Goal: Information Seeking & Learning: Compare options

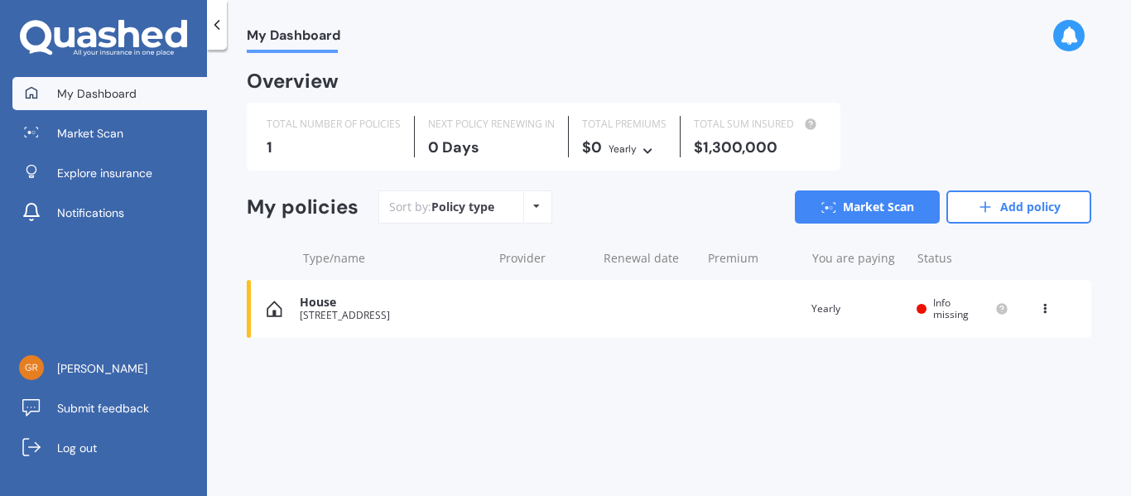
click at [536, 205] on icon at bounding box center [536, 206] width 7 height 10
click at [759, 454] on div "My Dashboard Overview TOTAL NUMBER OF POLICIES 1 NEXT POLICY RENEWING [DATE] TO…" at bounding box center [669, 276] width 924 height 446
click at [1015, 206] on link "Add policy" at bounding box center [1019, 206] width 145 height 33
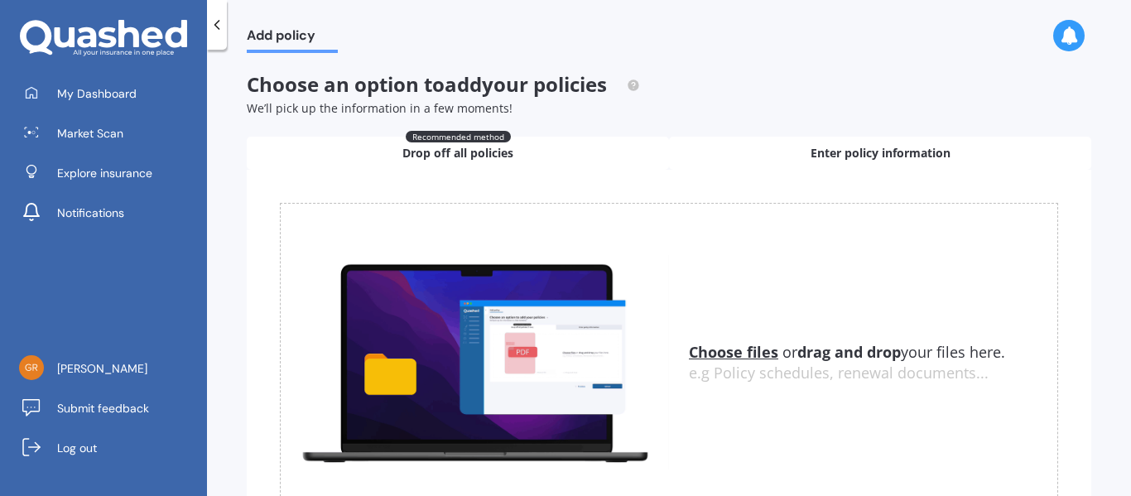
click at [788, 153] on div "Enter policy information" at bounding box center [880, 153] width 422 height 33
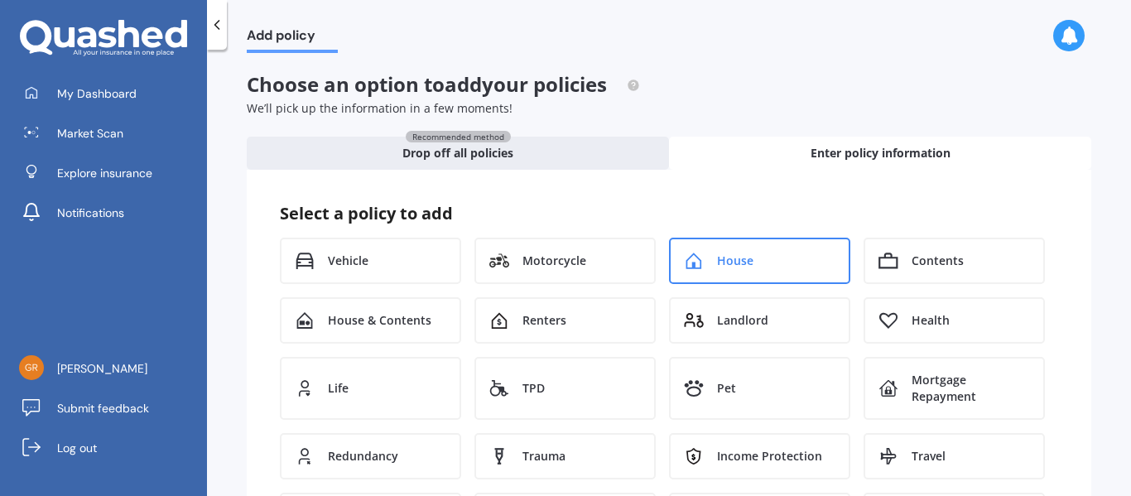
click at [739, 269] on div "House" at bounding box center [759, 261] width 181 height 46
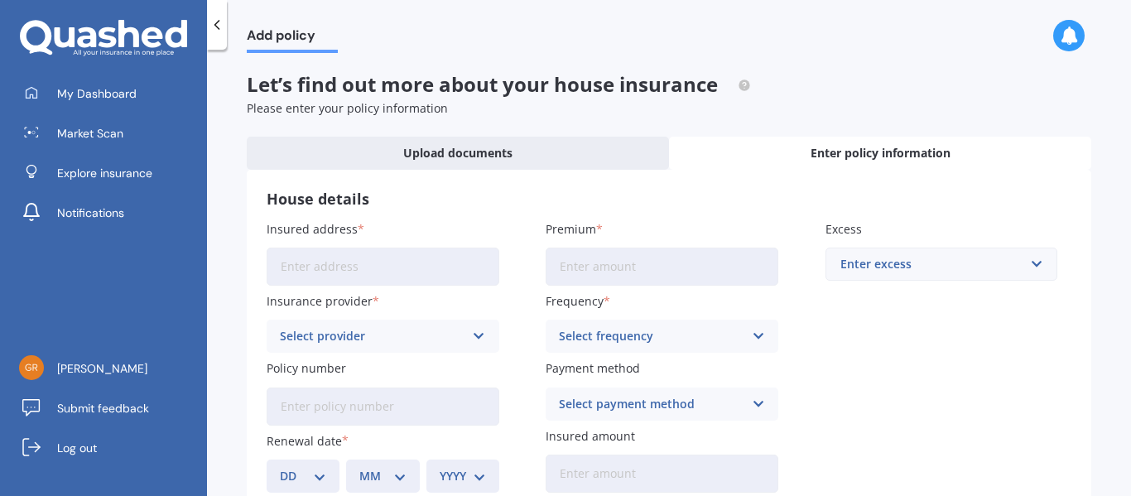
click at [354, 265] on input "Insured address" at bounding box center [383, 267] width 233 height 38
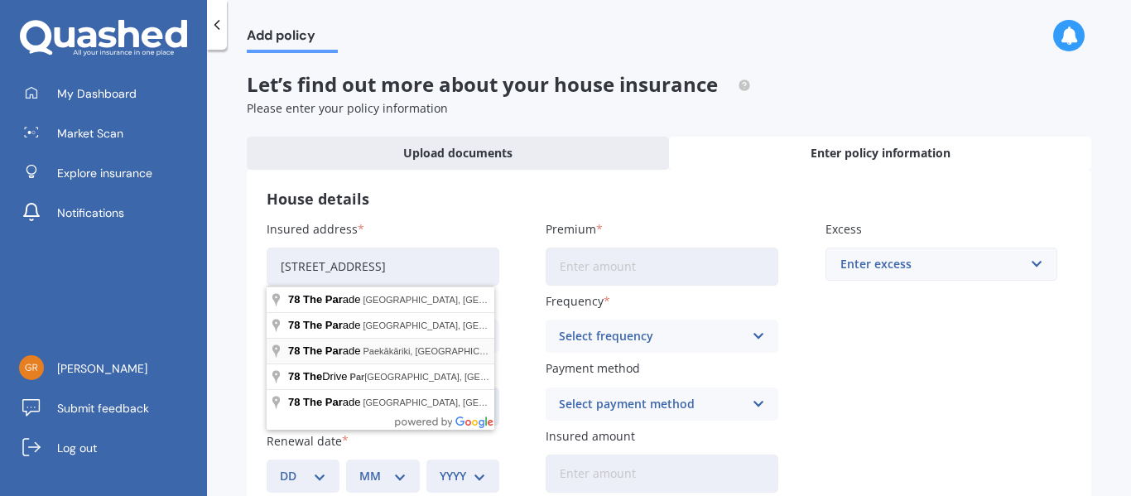
type input "[STREET_ADDRESS]"
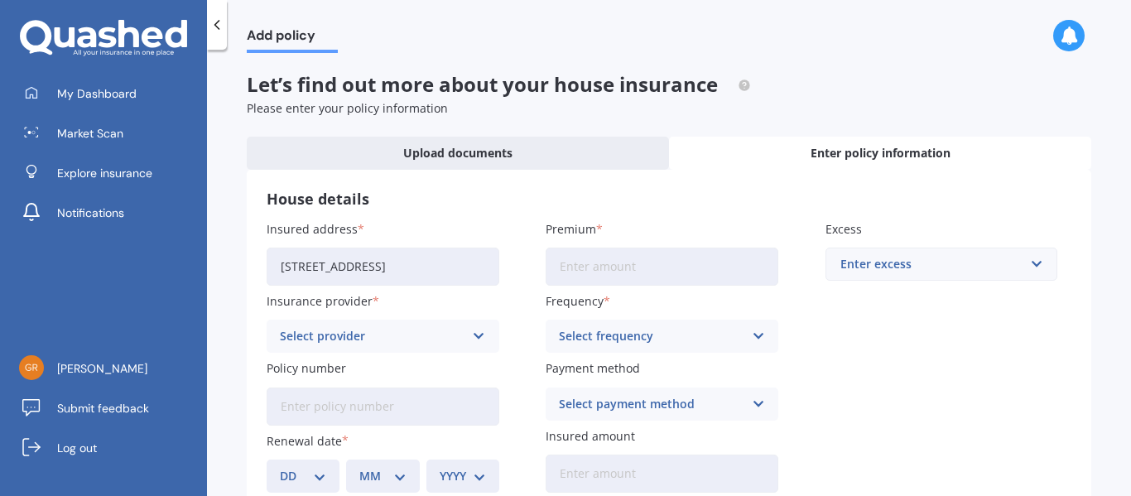
click at [711, 273] on input "Premium" at bounding box center [662, 267] width 233 height 38
type input "$3,596.96"
click at [475, 338] on icon at bounding box center [479, 336] width 14 height 18
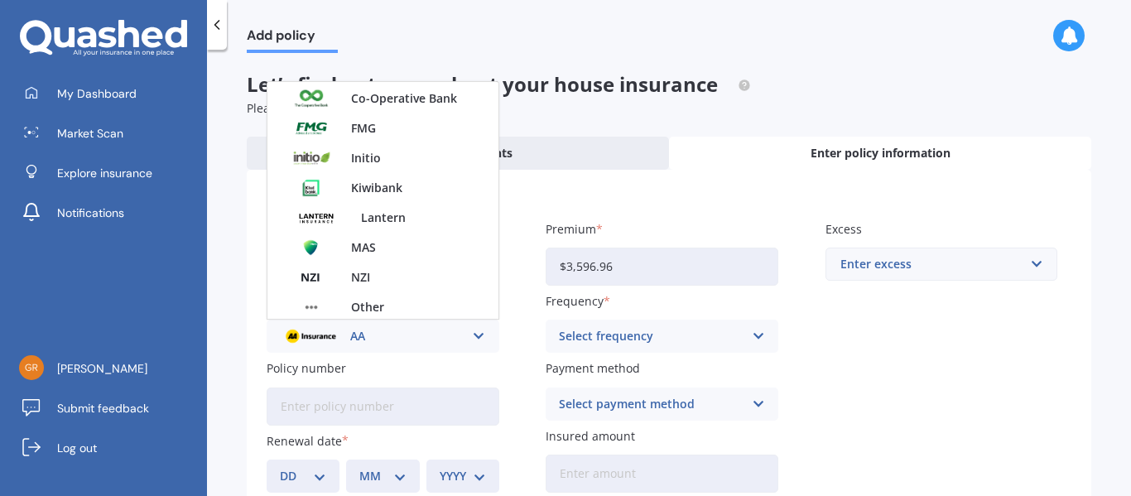
scroll to position [415, 0]
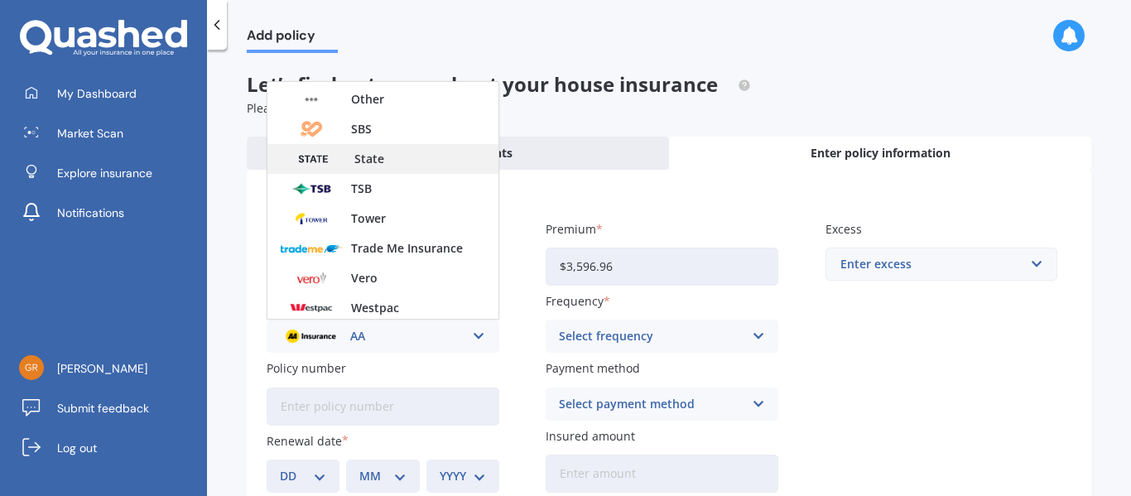
click at [352, 154] on div "State" at bounding box center [383, 159] width 231 height 30
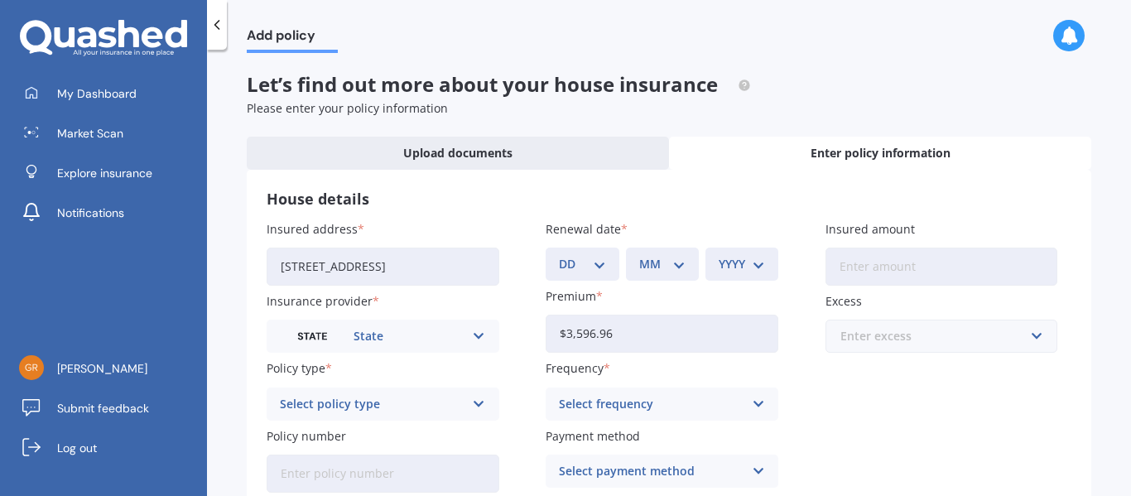
click at [1029, 336] on input "text" at bounding box center [936, 336] width 218 height 31
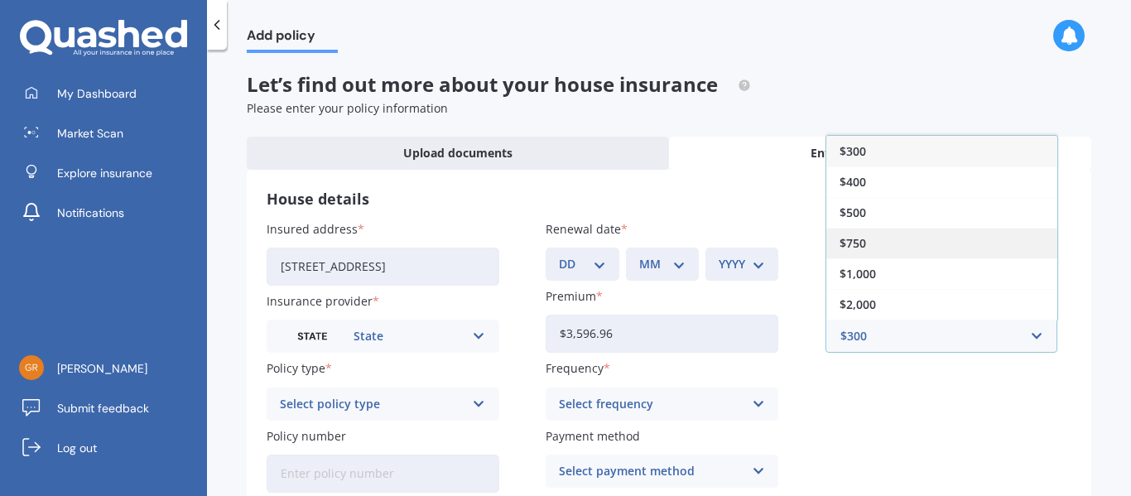
click at [865, 247] on div "$750" at bounding box center [942, 243] width 231 height 31
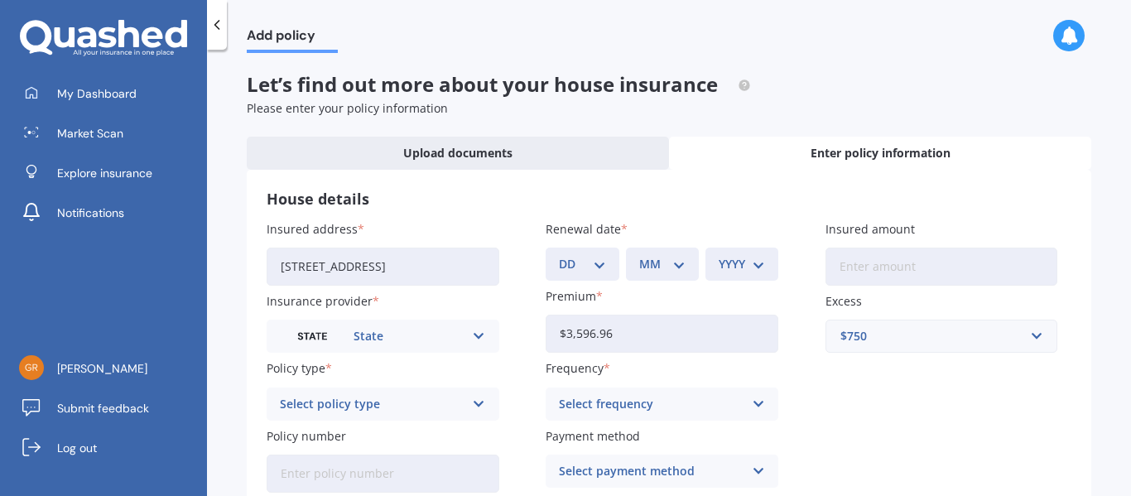
click at [475, 404] on icon at bounding box center [479, 404] width 14 height 18
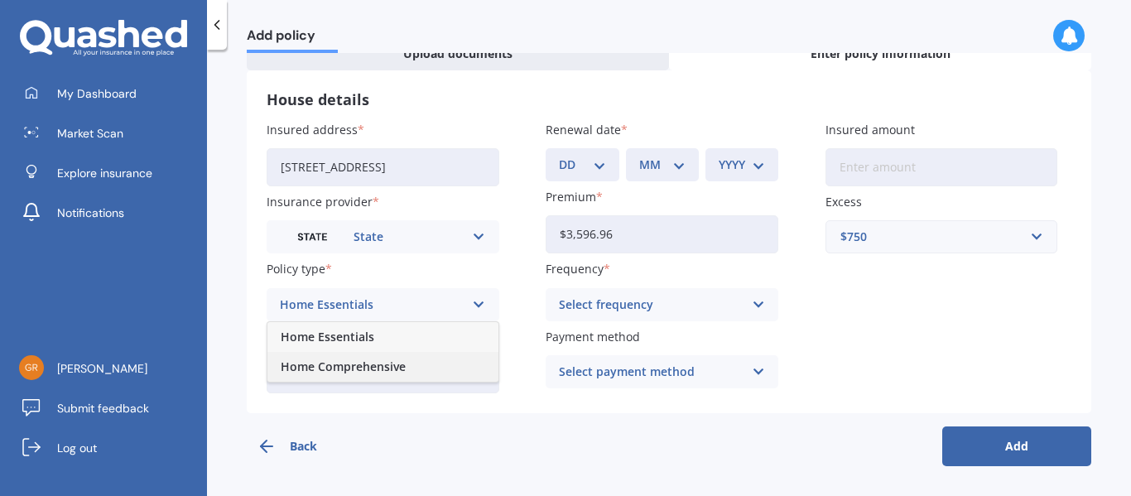
click at [385, 361] on span "Home Comprehensive" at bounding box center [343, 367] width 125 height 12
drag, startPoint x: 752, startPoint y: 310, endPoint x: 818, endPoint y: 376, distance: 93.7
click at [818, 376] on div "Insured address [STREET_ADDRESS] Insurance provider State AA AMI AMP ANZ ASB An…" at bounding box center [669, 257] width 805 height 272
click at [321, 376] on input "Policy number" at bounding box center [383, 374] width 233 height 38
type input "HOMS00303488"
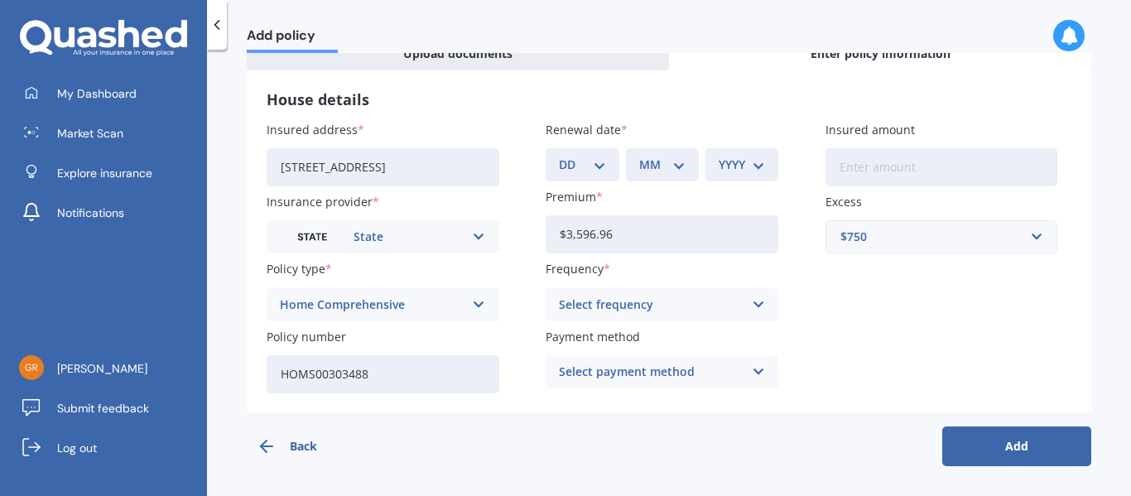
click at [754, 304] on icon at bounding box center [759, 305] width 14 height 18
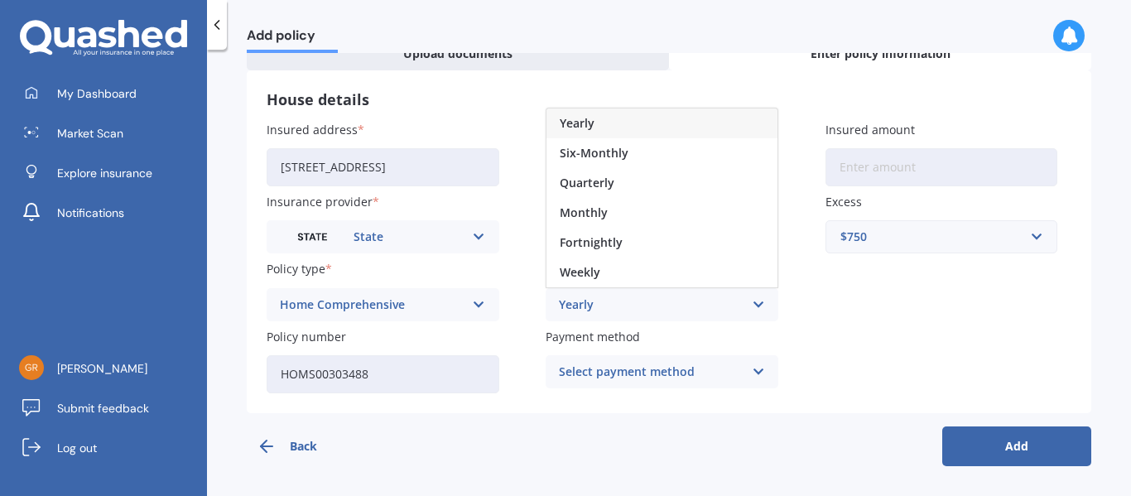
click at [594, 118] on div "Yearly" at bounding box center [662, 123] width 231 height 30
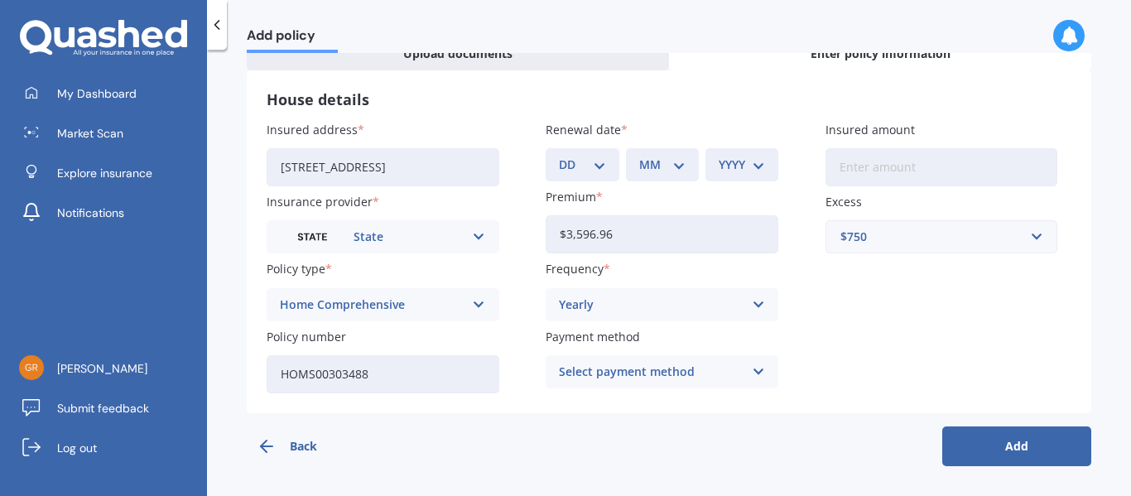
click at [753, 373] on icon at bounding box center [759, 372] width 14 height 18
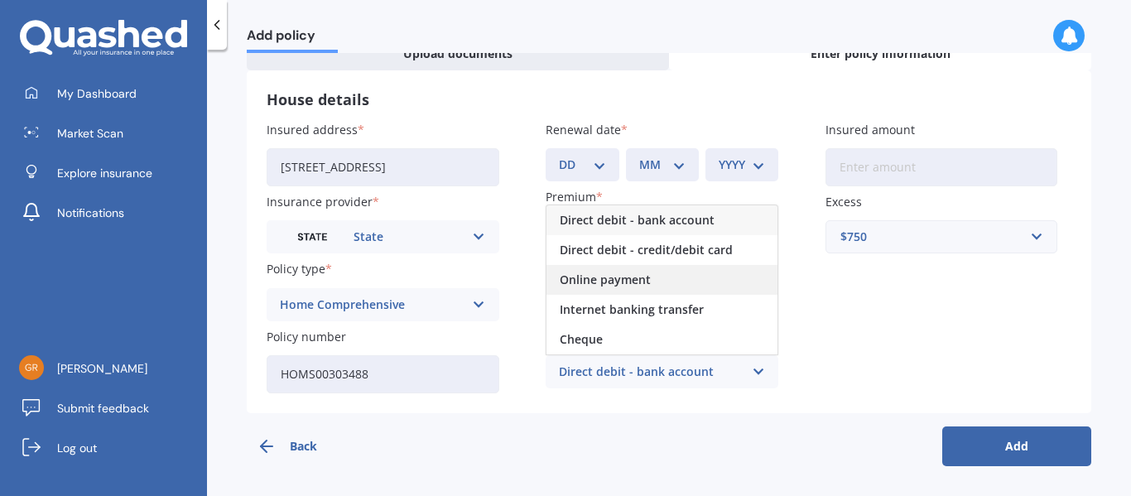
click at [602, 277] on span "Online payment" at bounding box center [605, 280] width 91 height 12
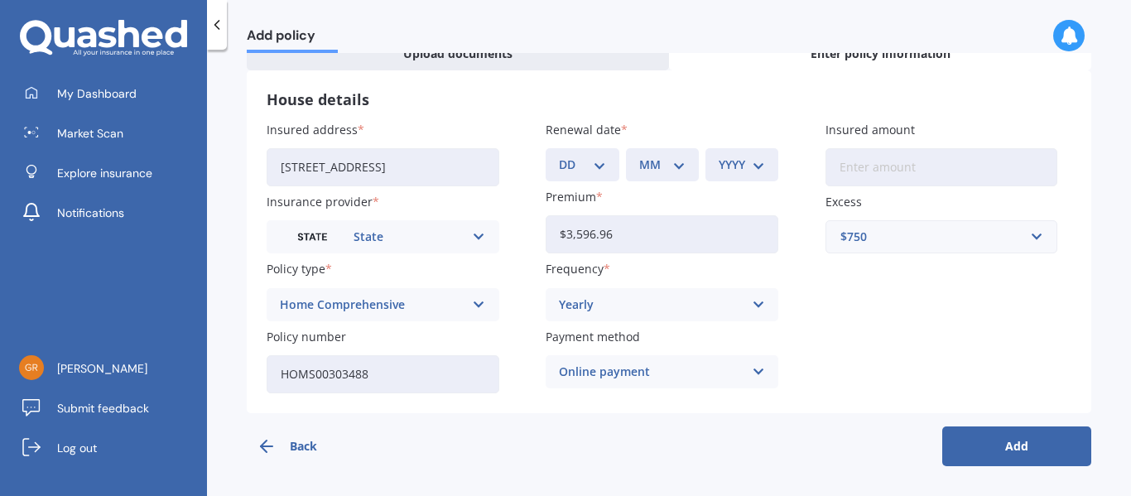
click at [1010, 451] on button "Add" at bounding box center [1016, 447] width 149 height 40
click at [600, 161] on select "DD 01 02 03 04 05 06 07 08 09 10 11 12 13 14 15 16 17 18 19 20 21 22 23 24 25 2…" at bounding box center [592, 165] width 40 height 18
click at [838, 345] on div "Insured address [STREET_ADDRESS] Insurance provider State AA AMI AMP ANZ ASB An…" at bounding box center [669, 257] width 805 height 272
click at [603, 166] on select "DD 01 02 03 04 05 06 07 08 09 10 11 12 13 14 15 16 17 18 19 20 21 22 23 24 25 2…" at bounding box center [592, 165] width 40 height 18
click at [603, 163] on select "DD 01 02 03 04 05 06 07 08 09 10 11 12 13 14 15 16 17 18 19 20 21 22 23 24 25 2…" at bounding box center [592, 165] width 40 height 18
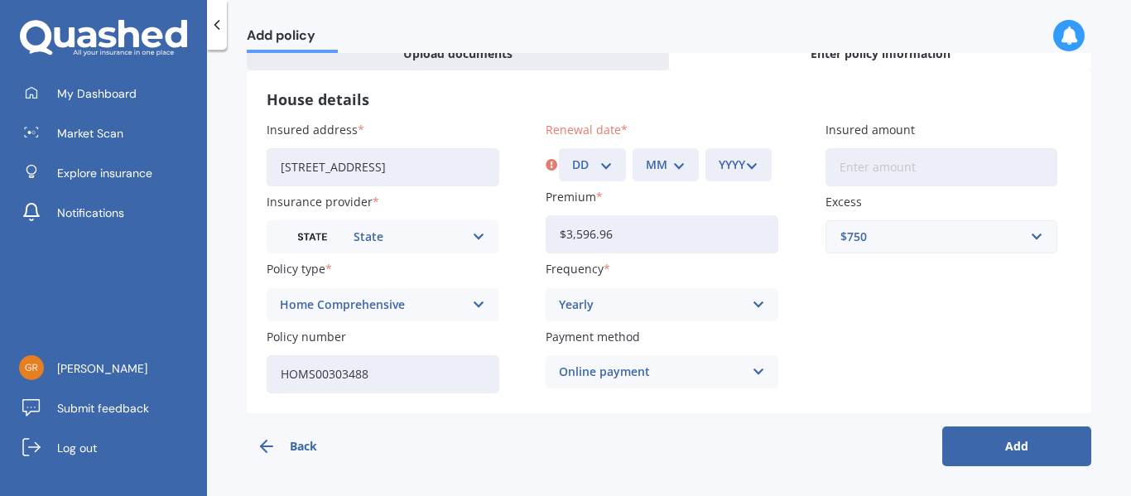
click at [591, 157] on select "DD 01 02 03 04 05 06 07 08 09 10 11 12 13 14 15 16 17 18 19 20 21 22 23 24 25 2…" at bounding box center [592, 165] width 40 height 18
select select "05"
click at [648, 161] on select "MM 01 02 03 04 05 06 07 08 09 10 11 12" at bounding box center [666, 165] width 40 height 18
select select "10"
click at [750, 167] on select "YYYY 2027 2026 2025 2024 2023 2022 2021 2020 2019 2018 2017 2016 2015 2014 2013…" at bounding box center [739, 165] width 40 height 18
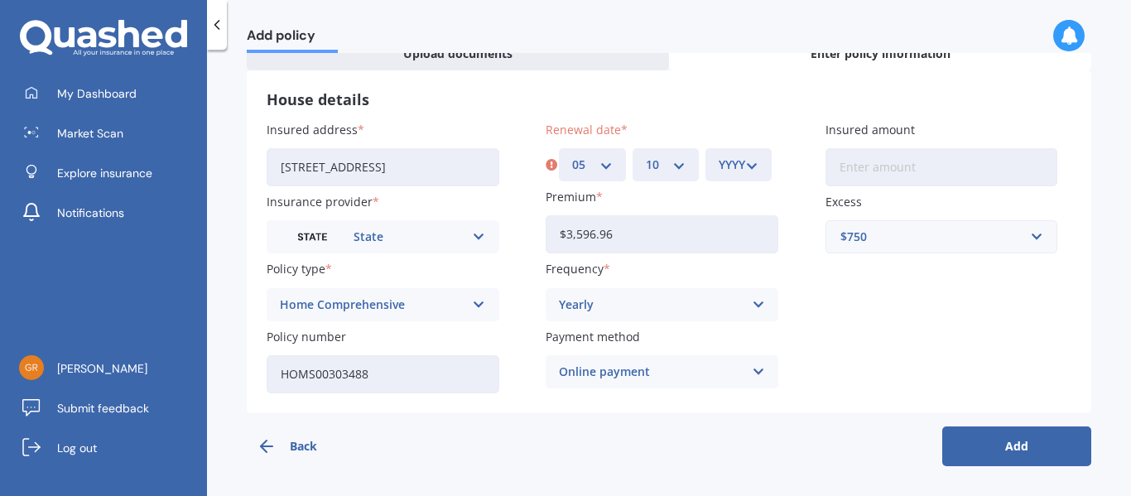
select select "2025"
click at [1003, 446] on button "Add" at bounding box center [1016, 447] width 149 height 40
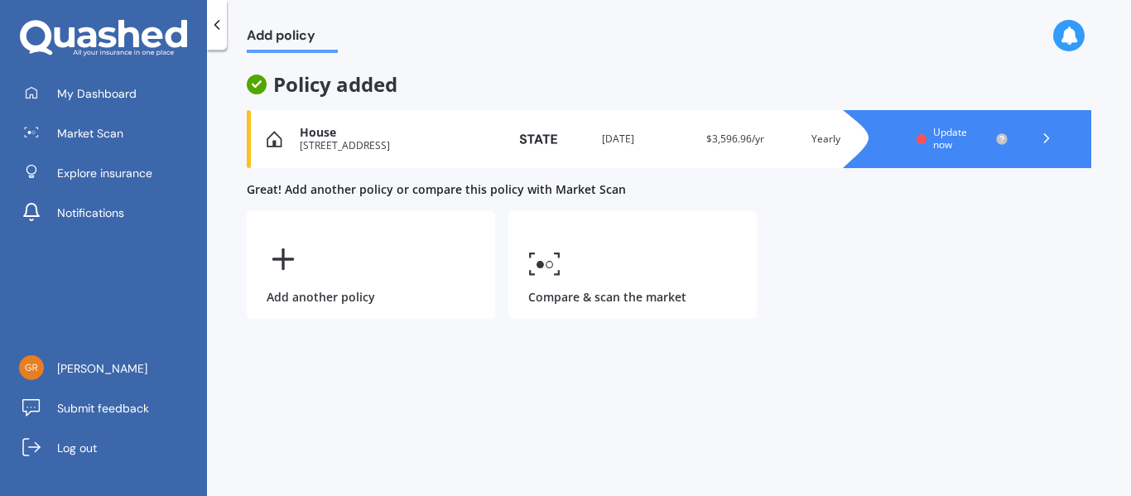
scroll to position [0, 0]
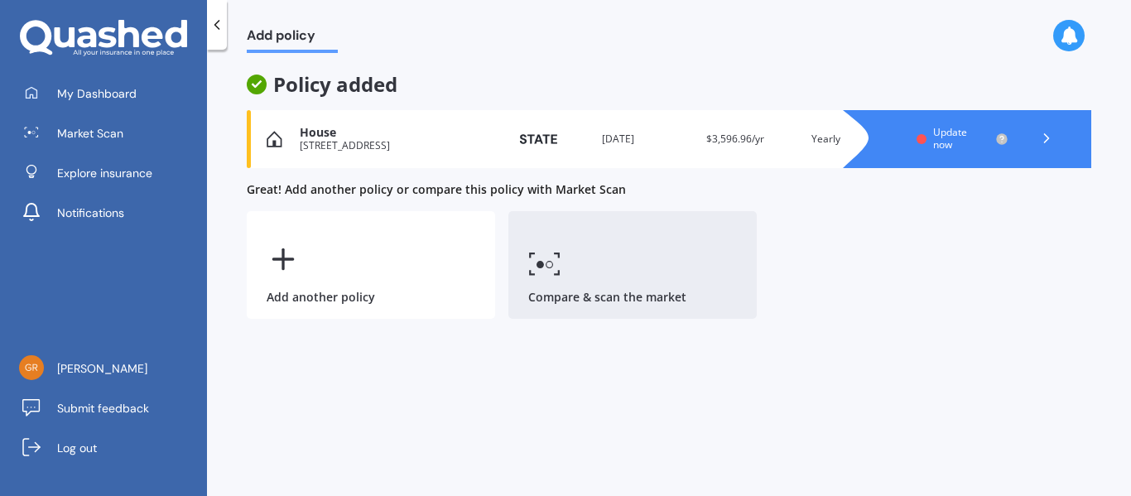
click at [613, 278] on link "Compare & scan the market" at bounding box center [633, 265] width 248 height 108
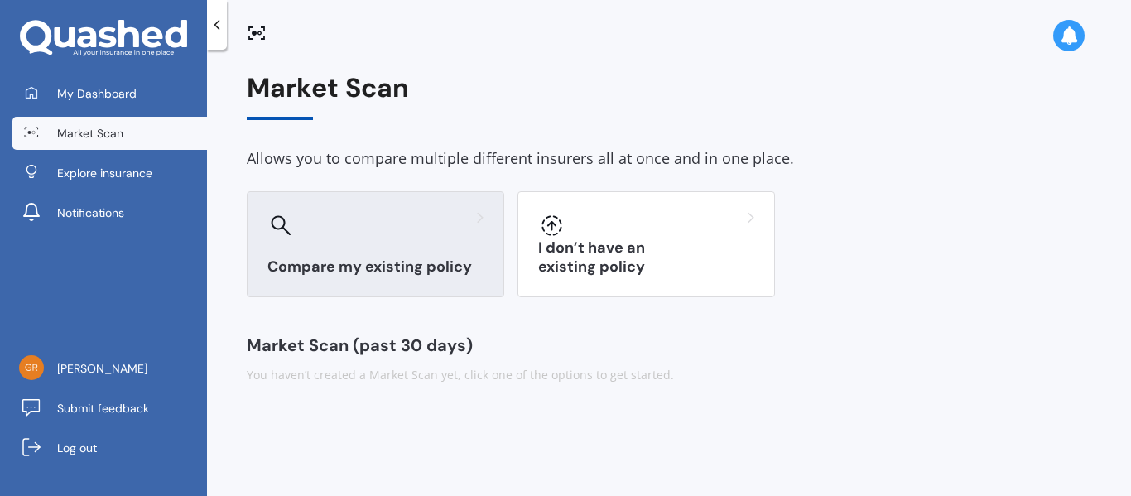
click at [316, 215] on div at bounding box center [376, 225] width 216 height 27
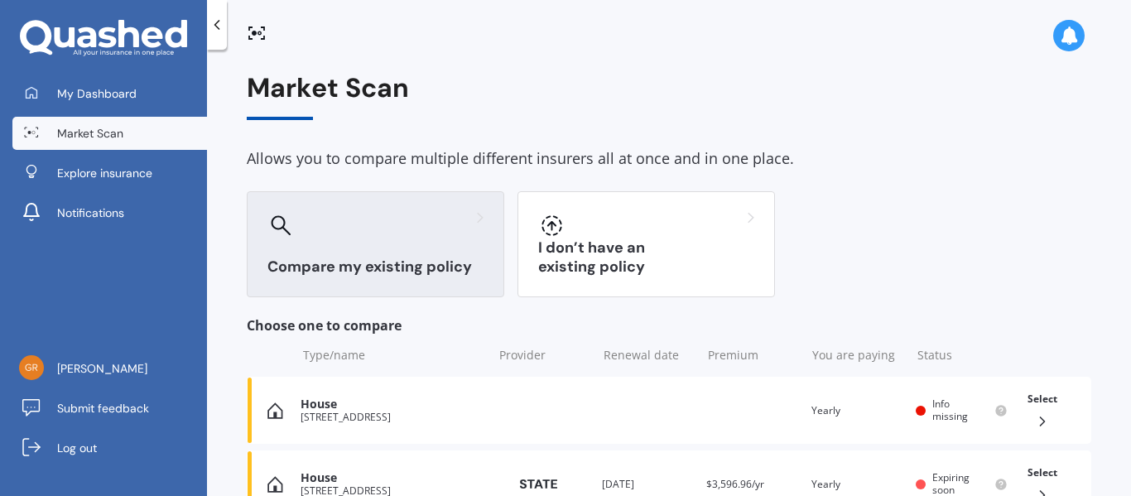
scroll to position [167, 0]
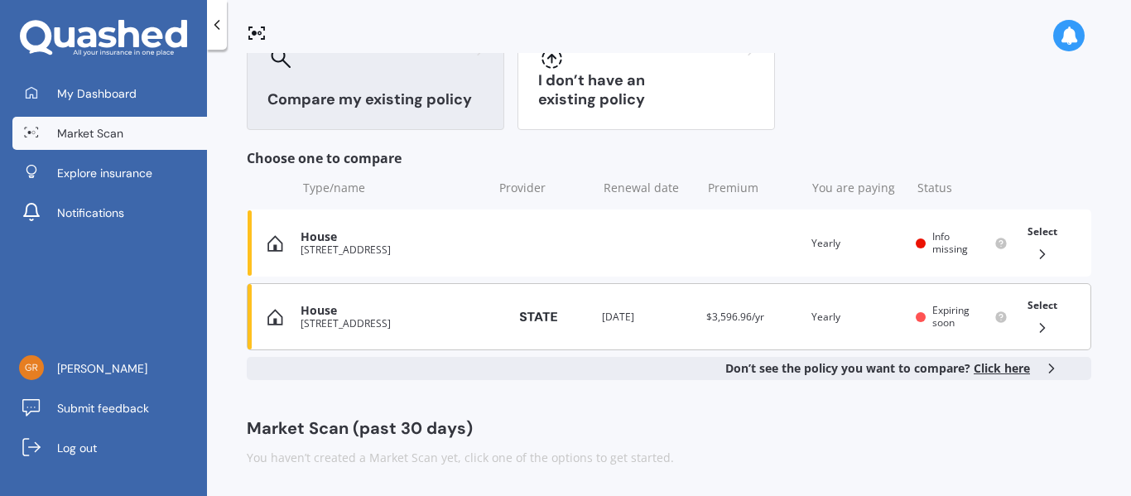
click at [1034, 323] on icon at bounding box center [1042, 328] width 17 height 17
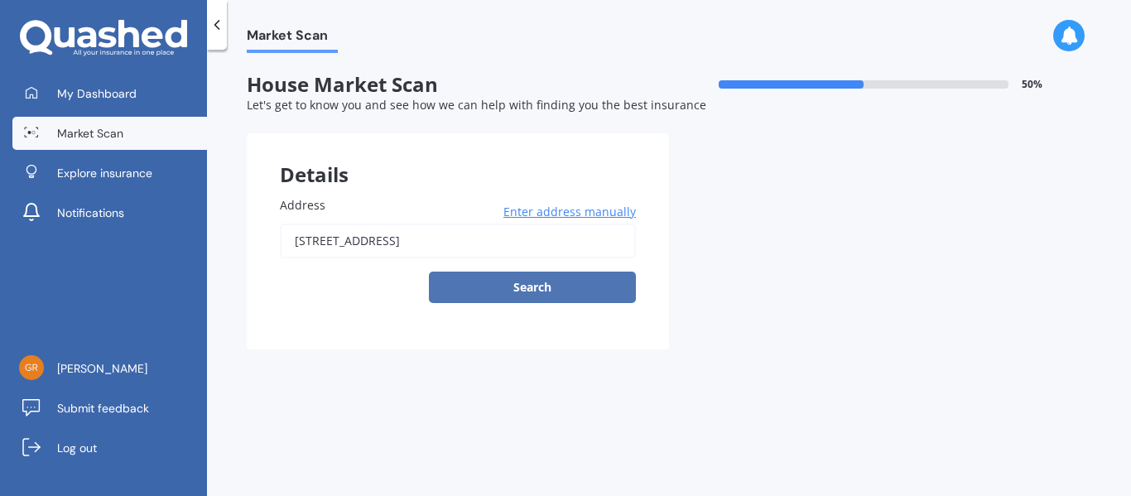
click at [556, 286] on button "Search" at bounding box center [532, 287] width 207 height 31
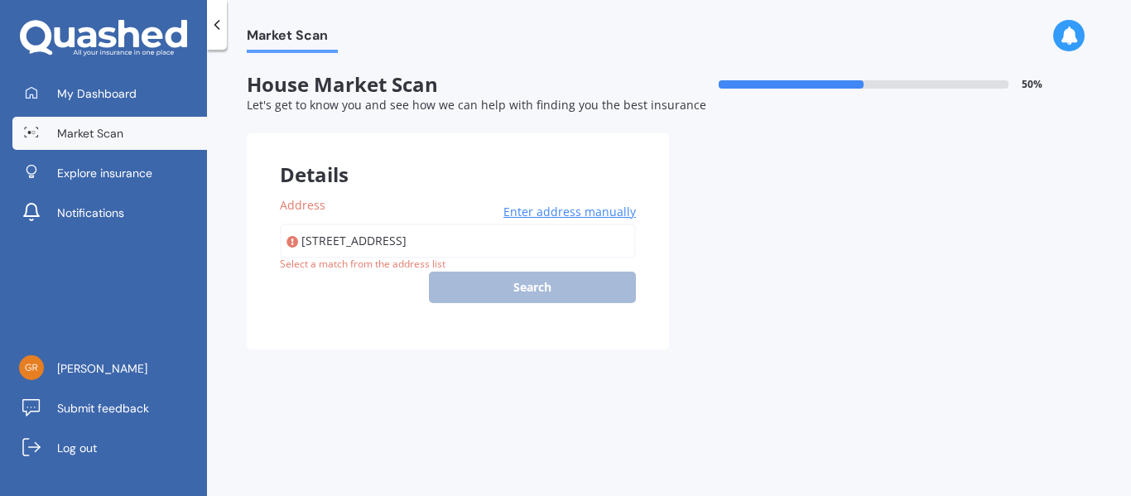
type input "[STREET_ADDRESS]"
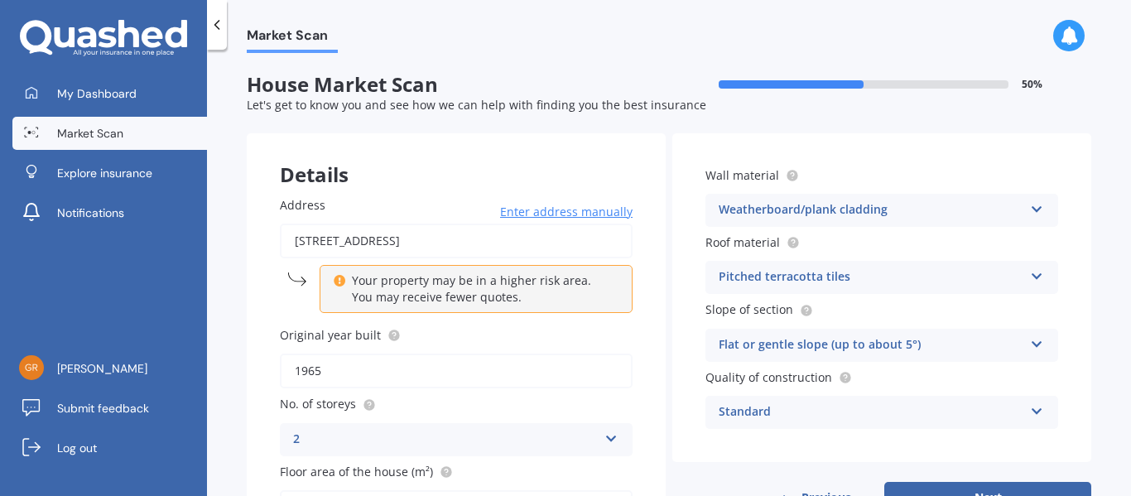
scroll to position [173, 0]
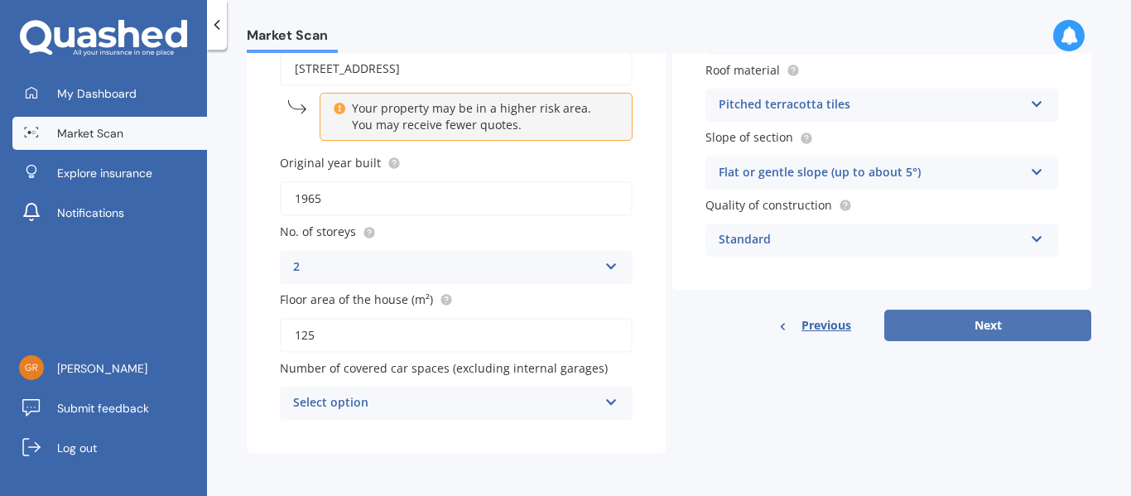
click at [989, 319] on button "Next" at bounding box center [988, 325] width 207 height 31
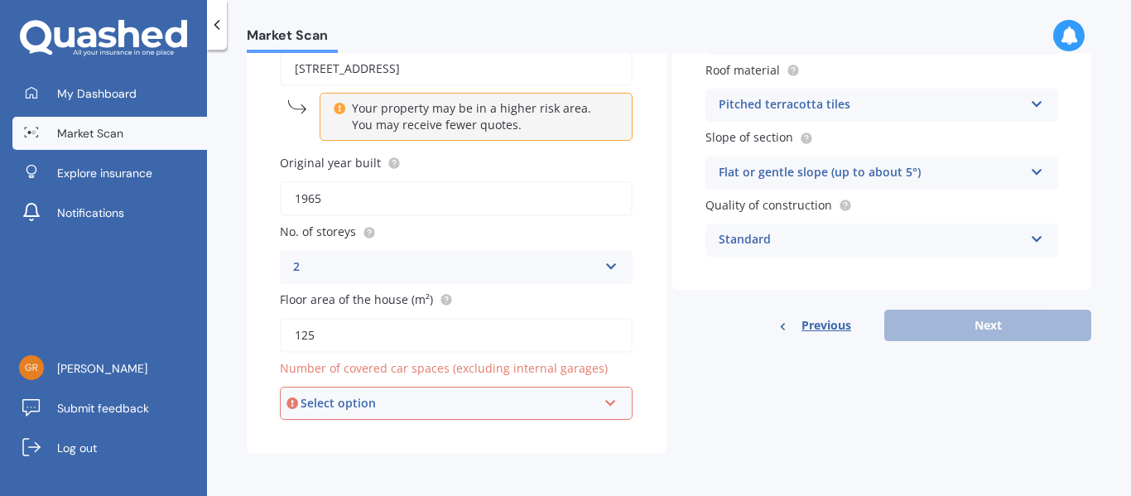
click at [605, 401] on icon at bounding box center [611, 400] width 14 height 12
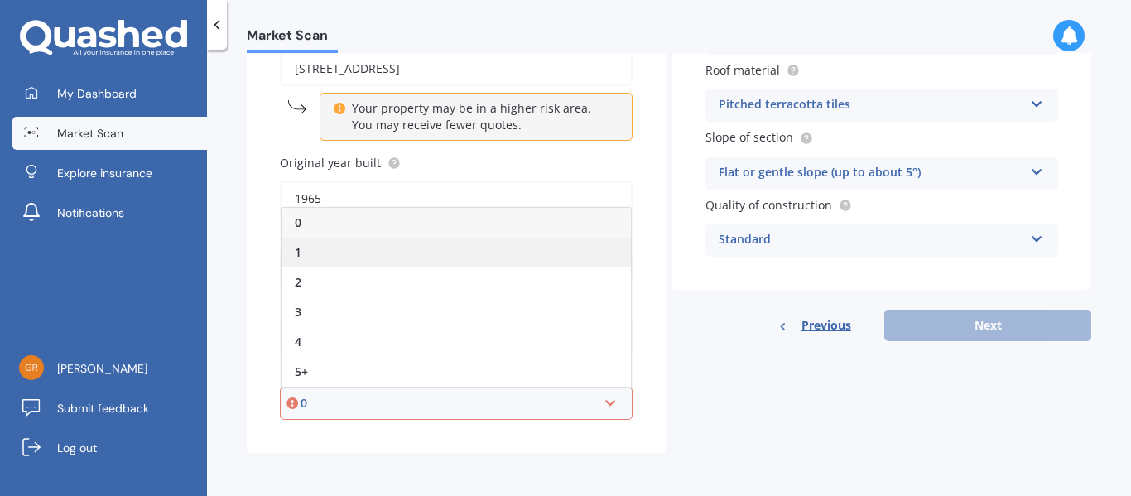
click at [444, 256] on div "1" at bounding box center [456, 253] width 349 height 30
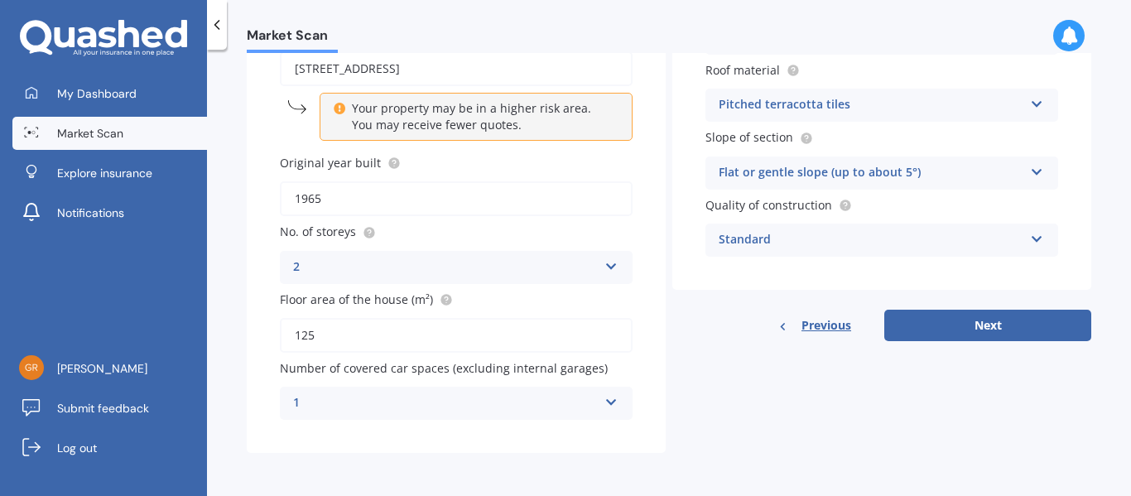
click at [607, 266] on icon at bounding box center [612, 264] width 14 height 12
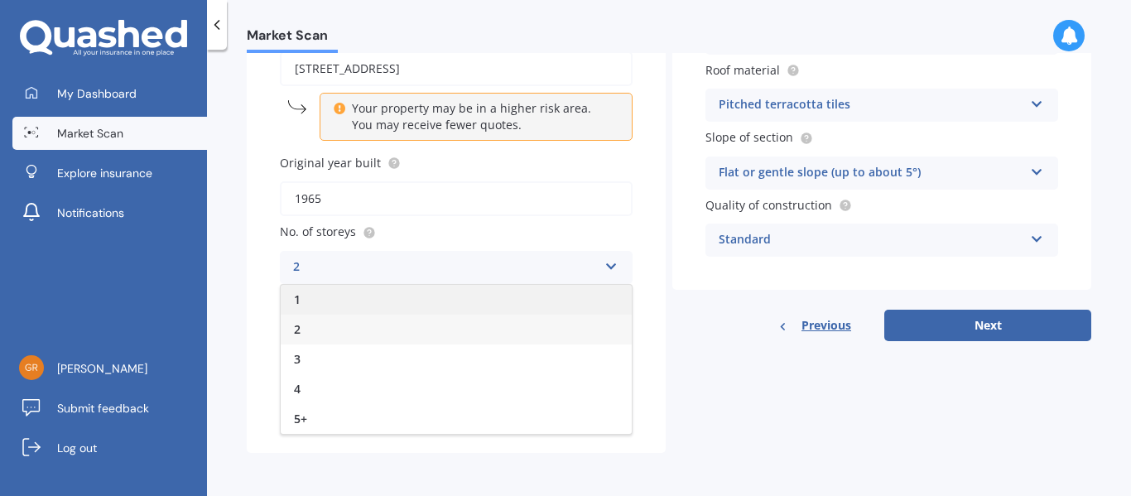
click at [369, 301] on div "1" at bounding box center [456, 300] width 351 height 30
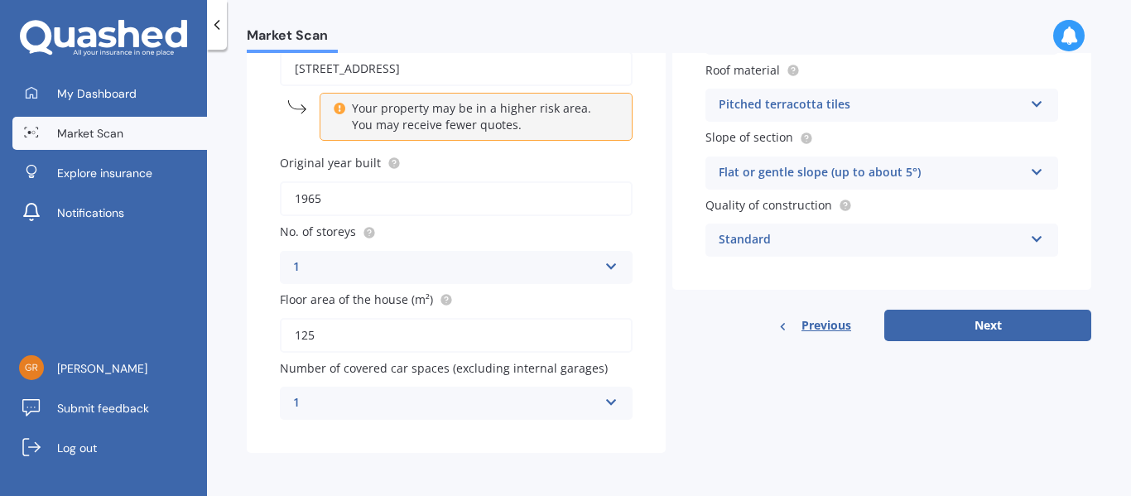
click at [338, 324] on input "125" at bounding box center [456, 335] width 353 height 35
click at [338, 325] on input "100" at bounding box center [456, 335] width 353 height 35
type input "100"
click at [979, 320] on button "Next" at bounding box center [988, 325] width 207 height 31
select select "14"
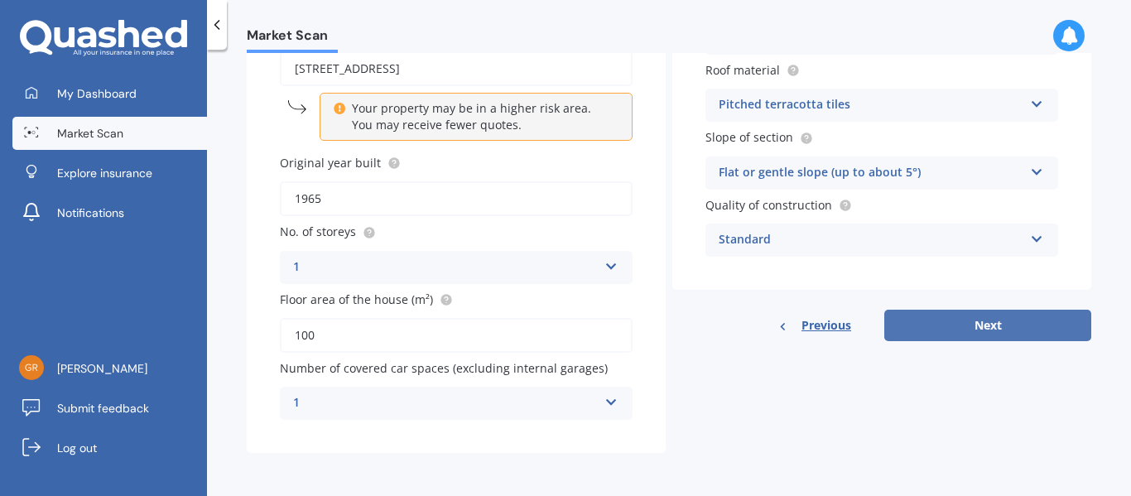
select select "05"
select select "1948"
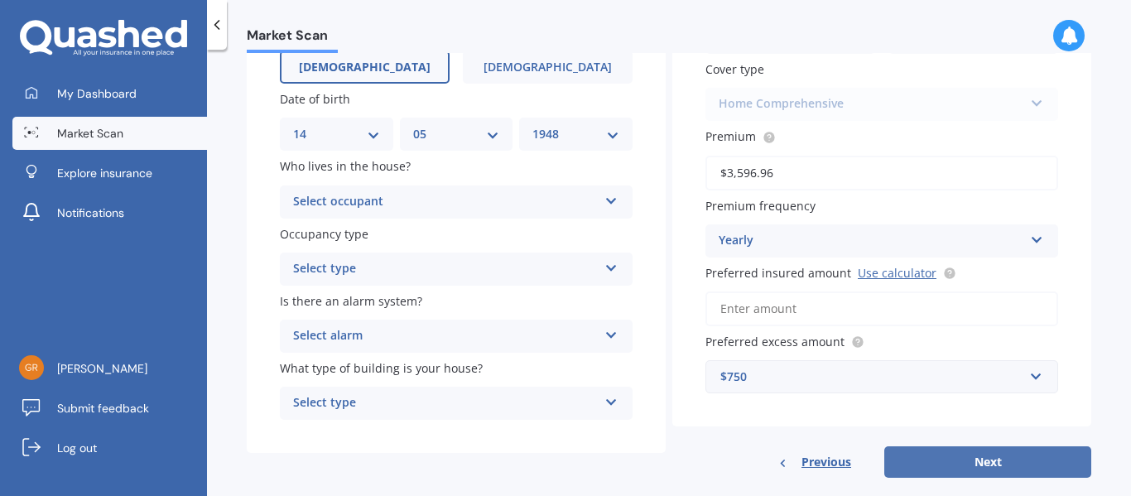
scroll to position [0, 0]
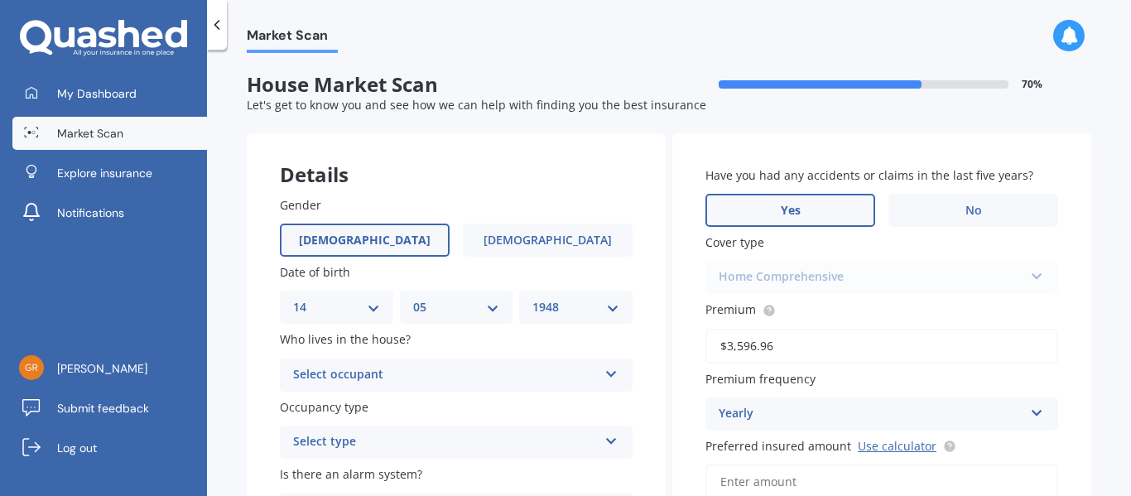
click at [805, 209] on label "Yes" at bounding box center [791, 210] width 170 height 33
click at [0, 0] on input "Yes" at bounding box center [0, 0] width 0 height 0
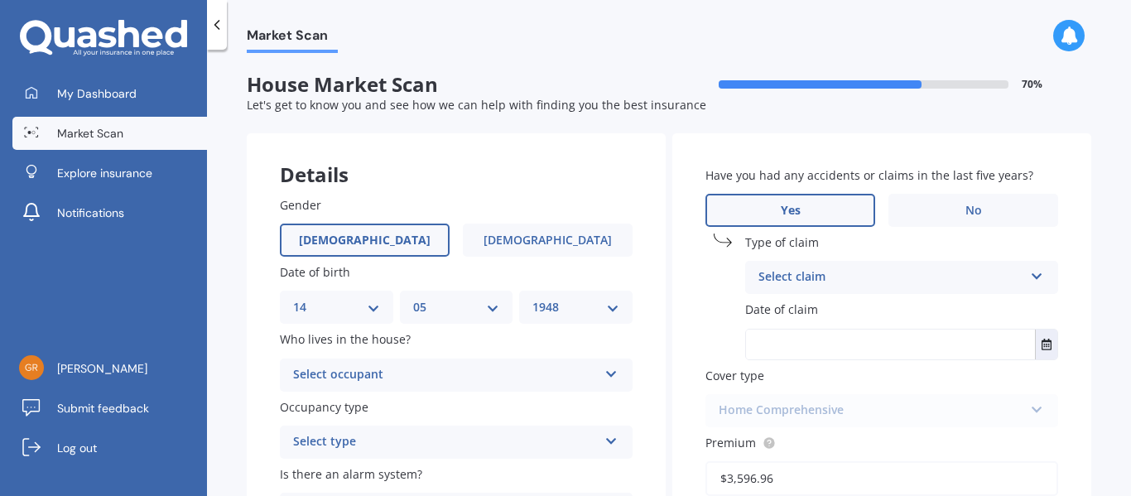
click at [605, 374] on icon at bounding box center [612, 371] width 14 height 12
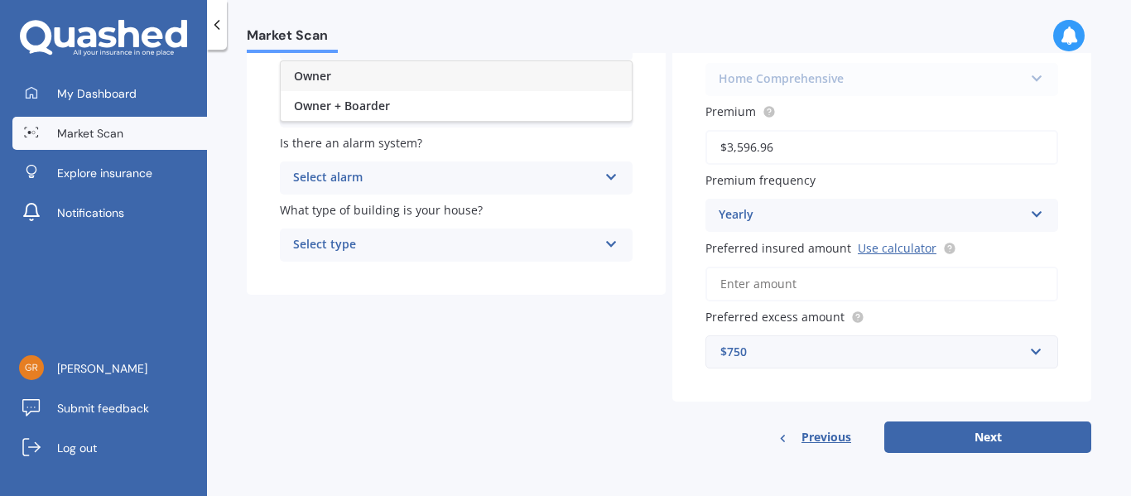
click at [430, 76] on div "Owner" at bounding box center [456, 76] width 351 height 30
click at [606, 179] on icon at bounding box center [612, 174] width 14 height 12
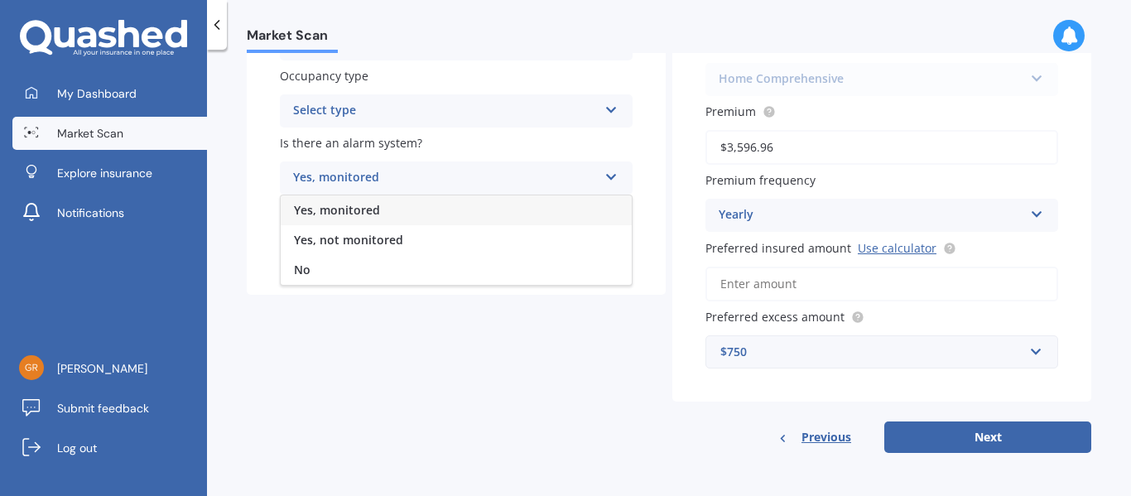
click at [477, 209] on div "Yes, monitored" at bounding box center [456, 210] width 351 height 30
click at [606, 245] on icon at bounding box center [612, 241] width 14 height 12
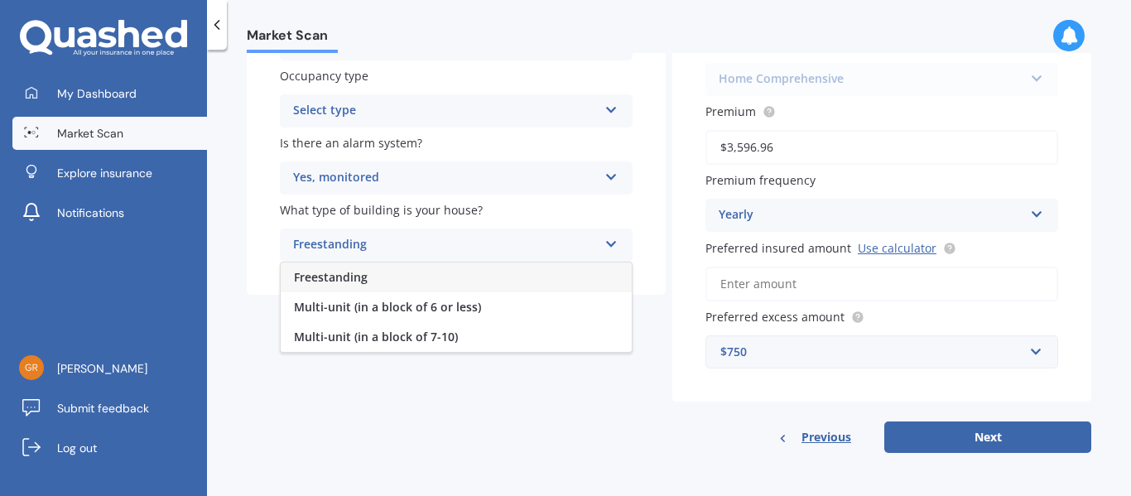
click at [457, 282] on div "Freestanding" at bounding box center [456, 278] width 351 height 30
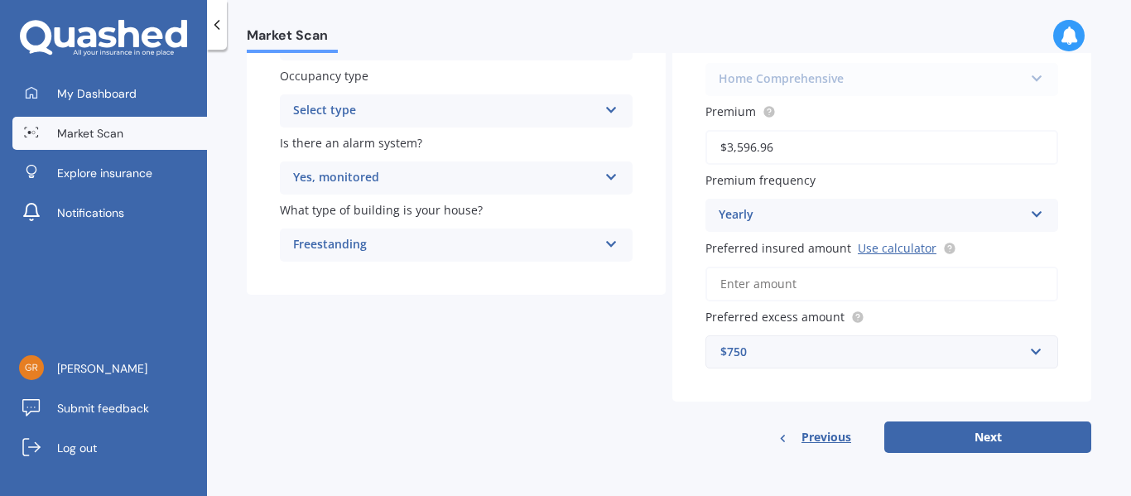
click at [606, 109] on icon at bounding box center [612, 107] width 14 height 12
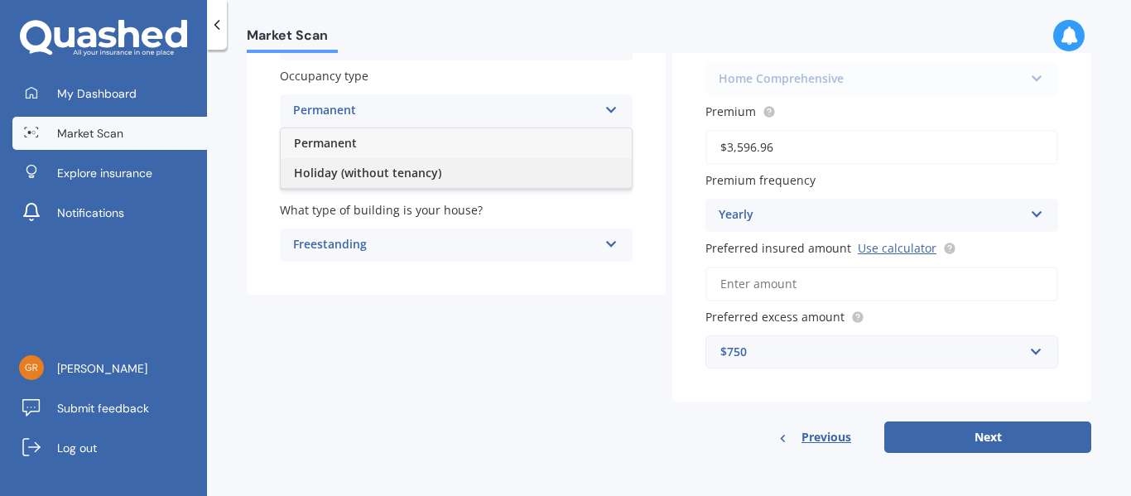
click at [434, 170] on span "Holiday (without tenancy)" at bounding box center [367, 173] width 147 height 16
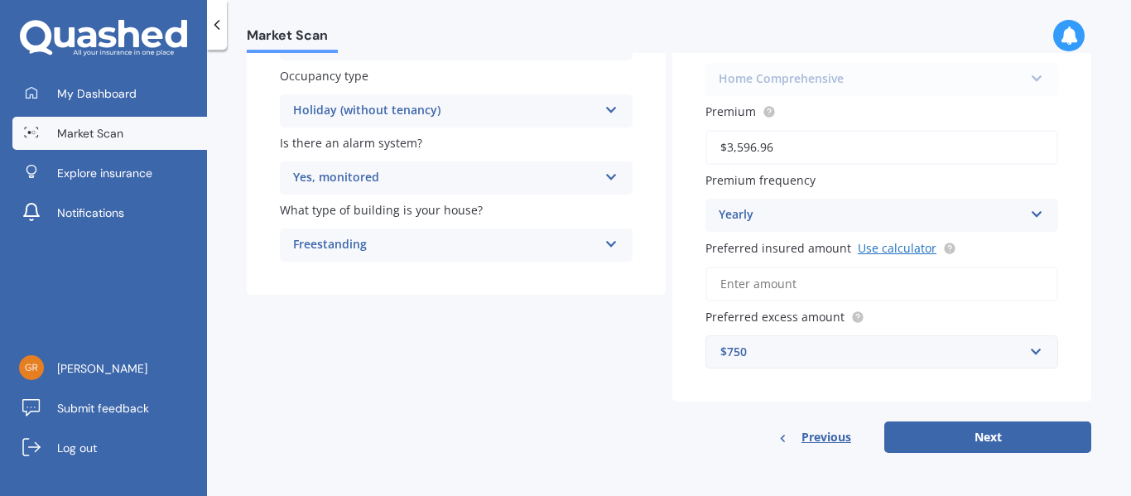
click at [888, 244] on link "Use calculator" at bounding box center [897, 248] width 79 height 16
click at [803, 287] on input "Preferred insured amount Use calculator" at bounding box center [882, 284] width 353 height 35
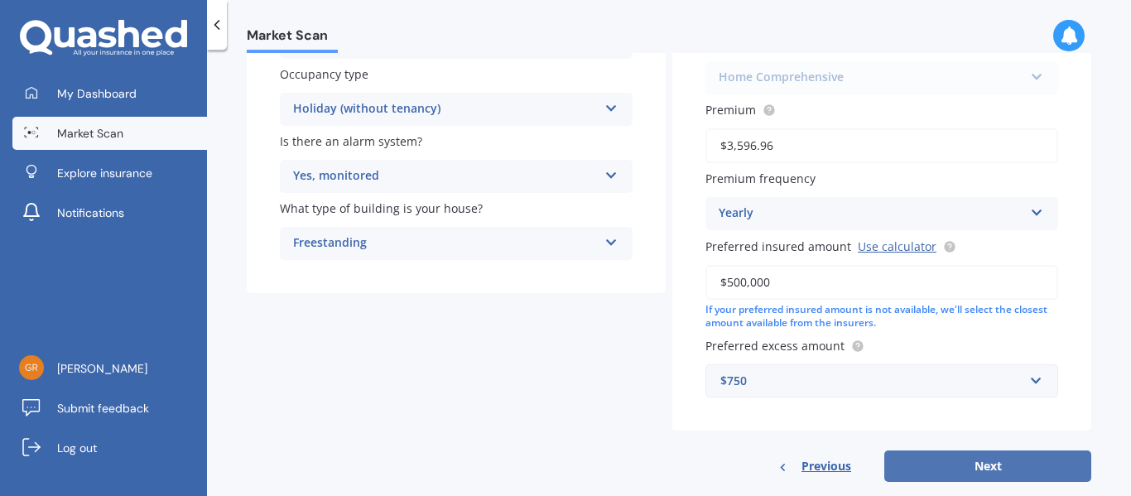
type input "$500,000"
click at [993, 468] on button "Next" at bounding box center [988, 466] width 207 height 31
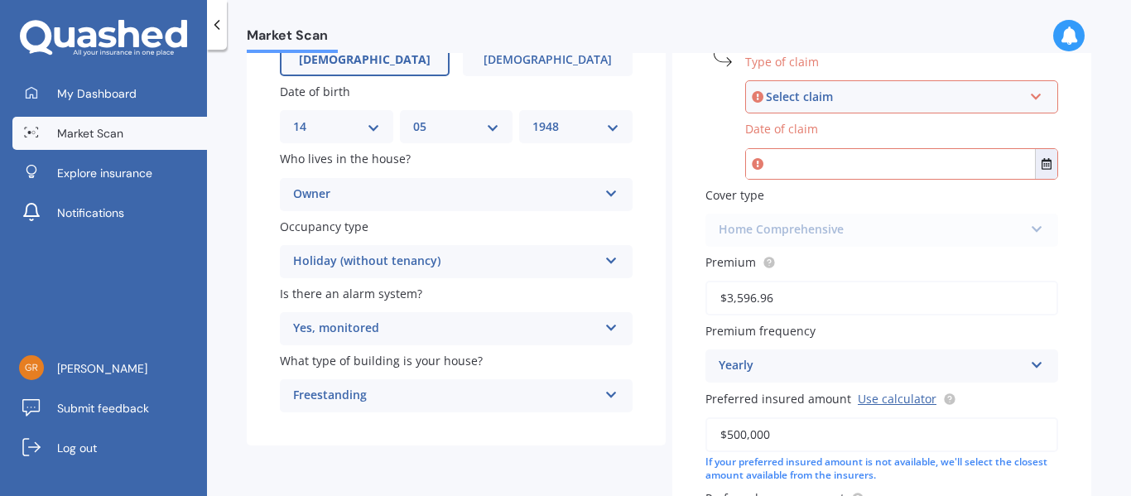
scroll to position [0, 0]
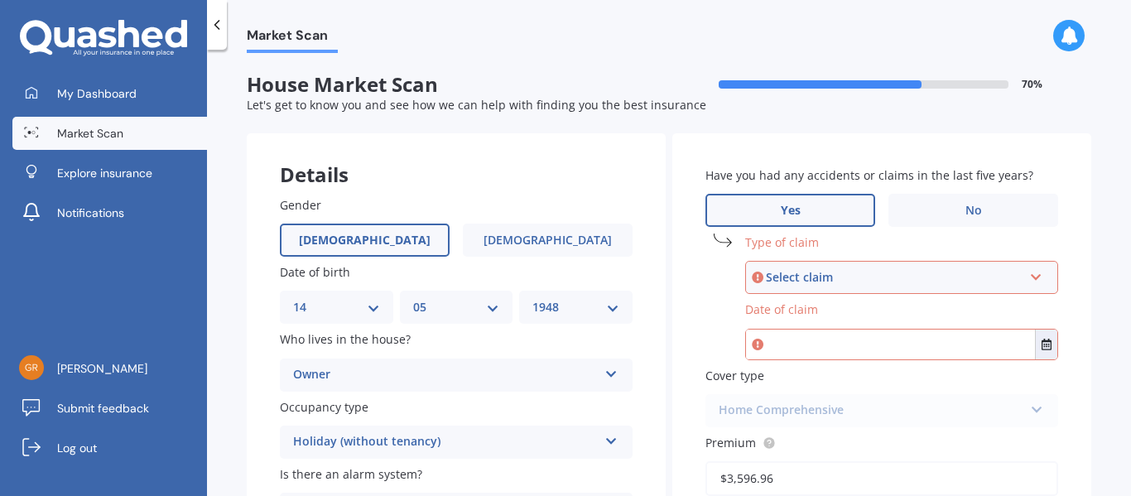
click at [1030, 278] on icon at bounding box center [1036, 274] width 14 height 12
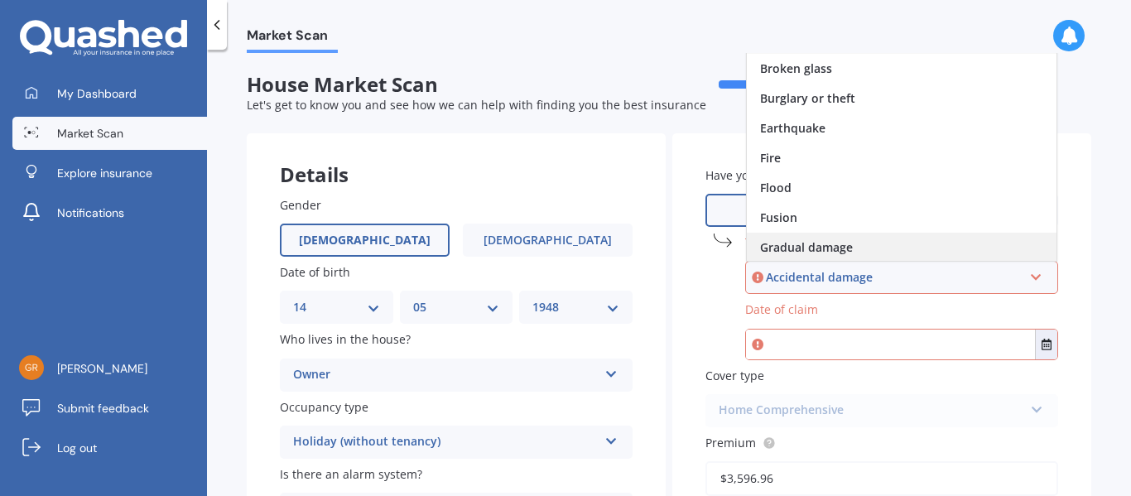
click at [790, 243] on span "Gradual damage" at bounding box center [806, 247] width 93 height 16
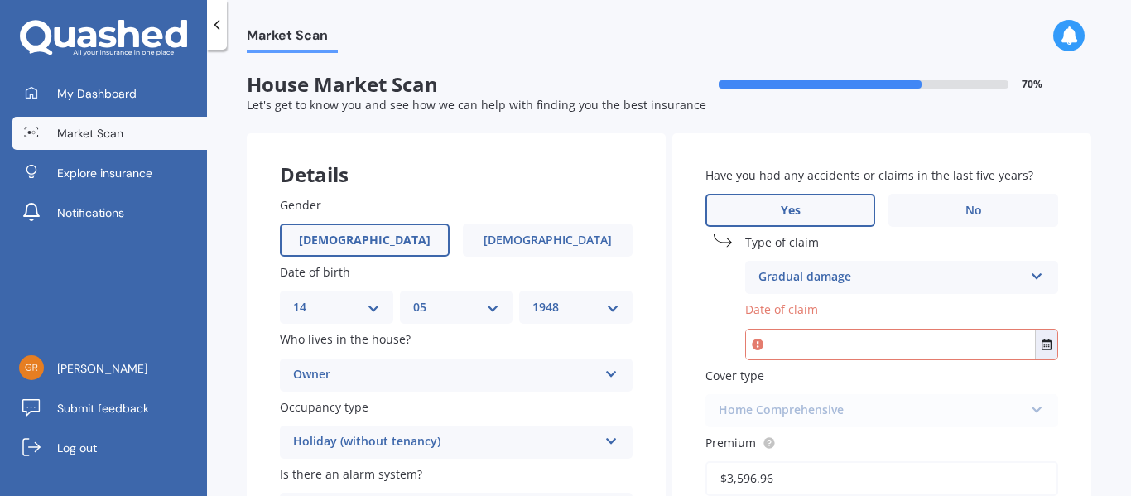
click at [827, 345] on input "text" at bounding box center [890, 345] width 289 height 30
type input "j"
click at [1042, 343] on icon "Select date" at bounding box center [1047, 345] width 10 height 12
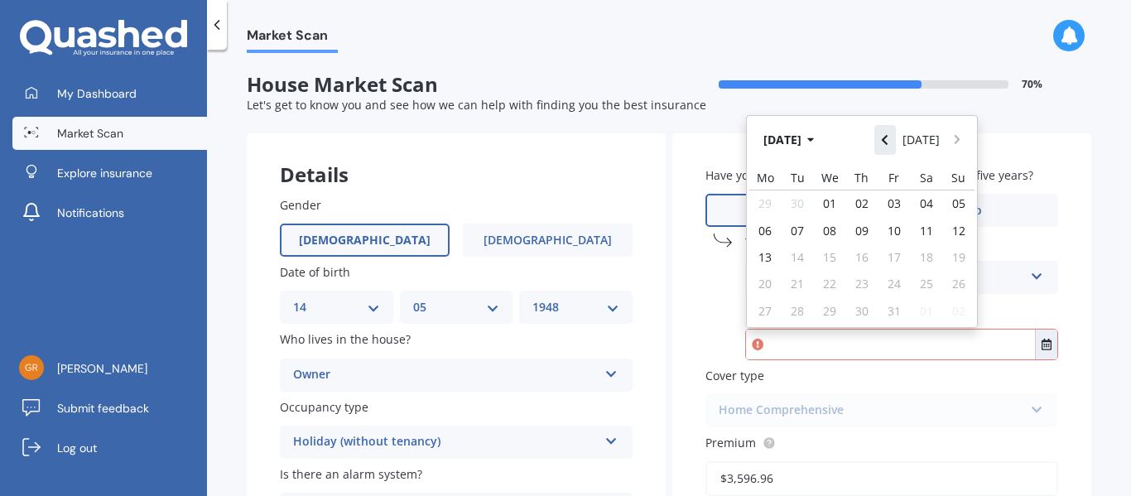
click at [885, 139] on icon "Navigate back" at bounding box center [885, 140] width 6 height 10
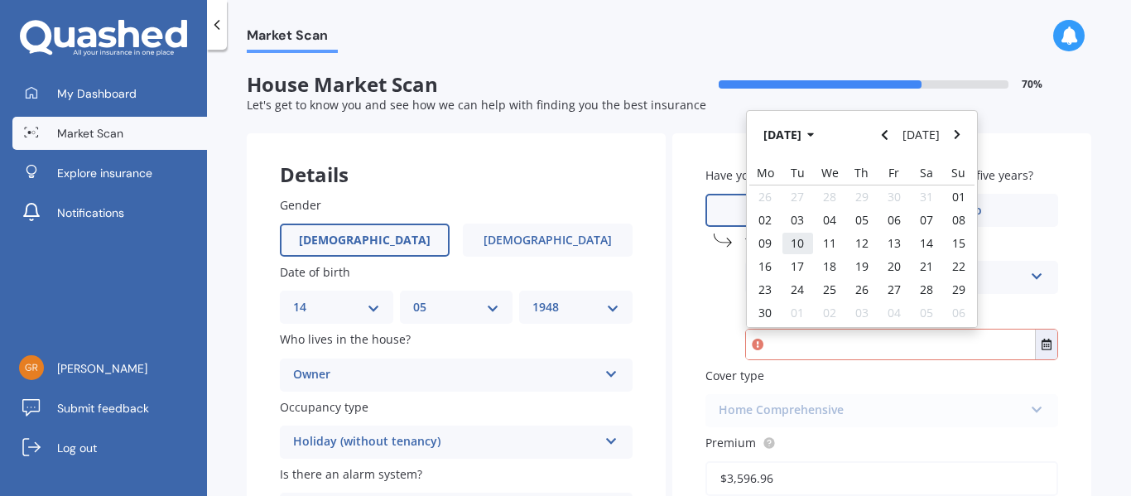
click at [792, 243] on span "10" at bounding box center [797, 243] width 13 height 16
type input "[DATE]"
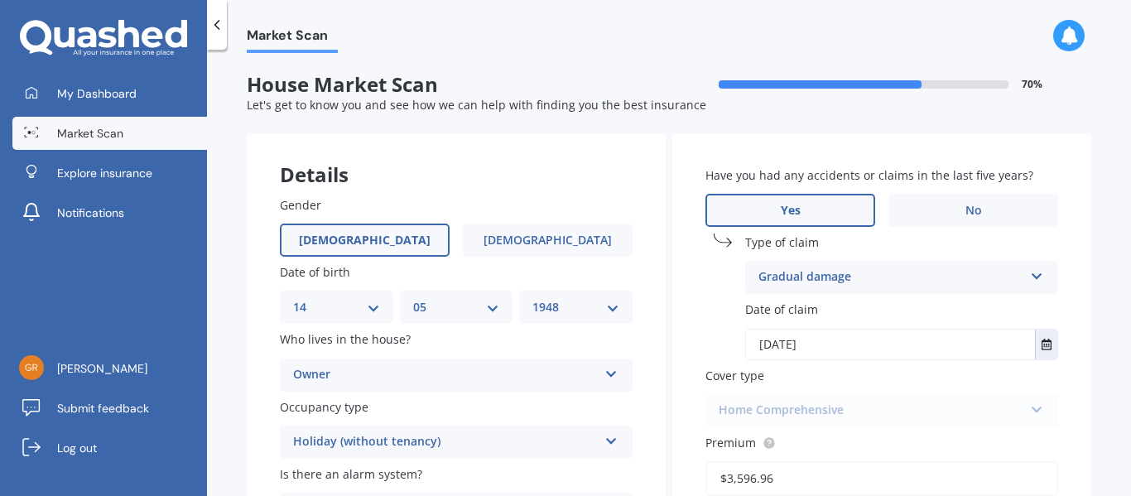
scroll to position [364, 0]
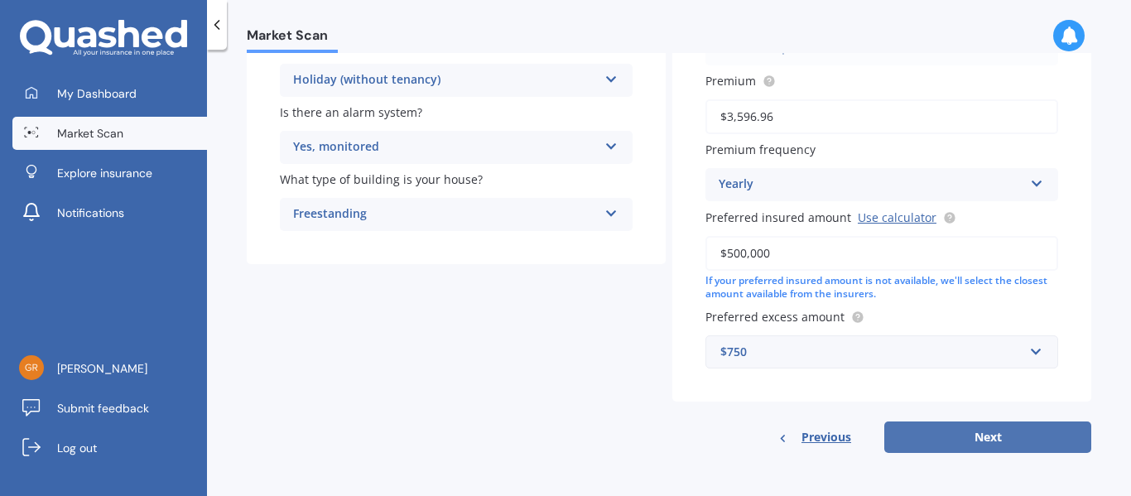
click at [974, 430] on button "Next" at bounding box center [988, 437] width 207 height 31
select select "14"
select select "05"
select select "1948"
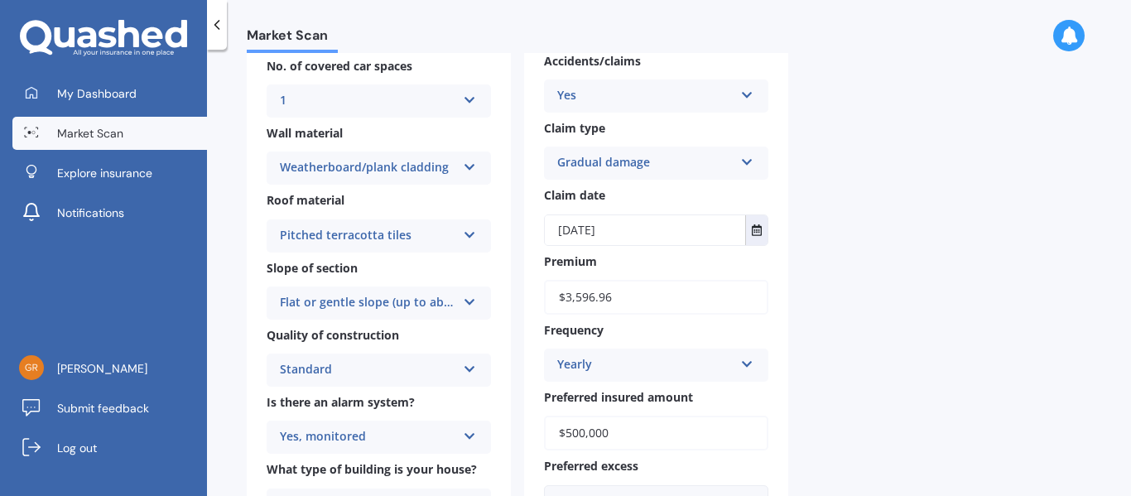
scroll to position [0, 0]
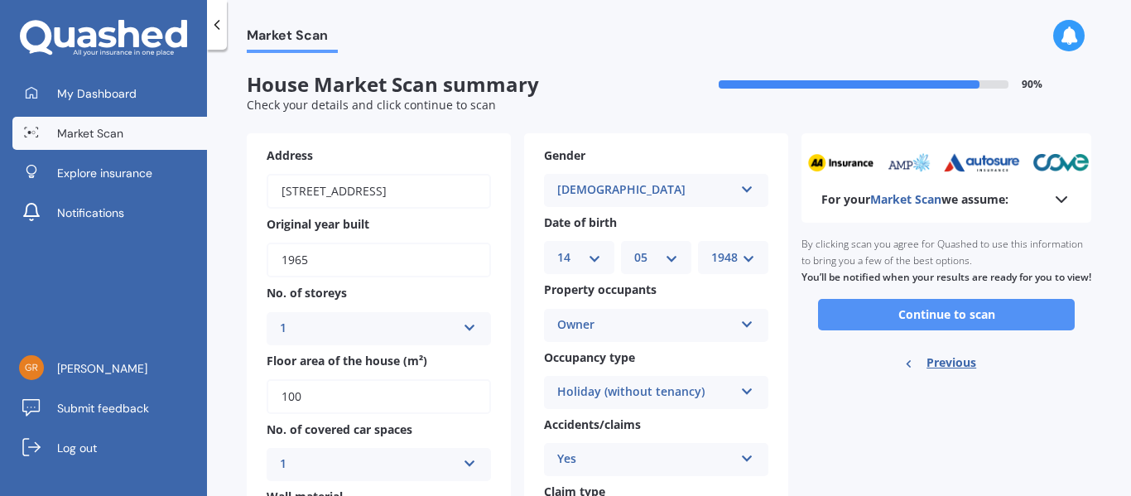
click at [938, 306] on button "Continue to scan" at bounding box center [946, 314] width 257 height 31
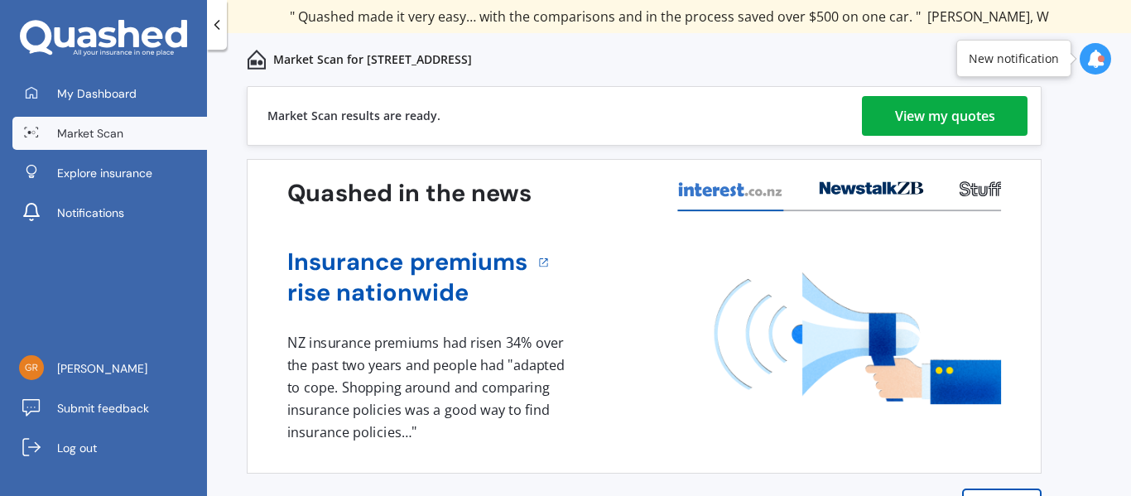
click at [922, 114] on div "View my quotes" at bounding box center [945, 116] width 100 height 40
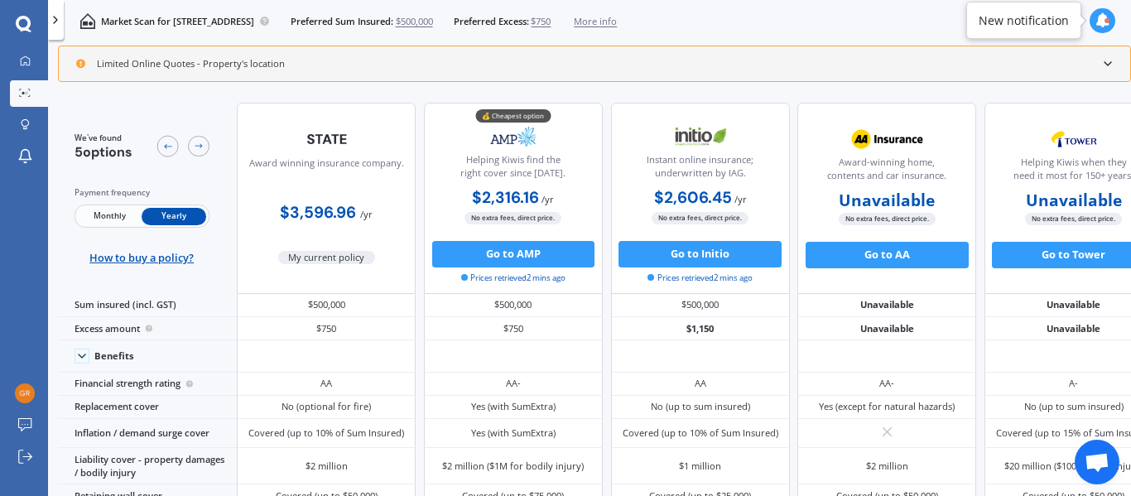
scroll to position [0, 47]
